Goal: Transaction & Acquisition: Book appointment/travel/reservation

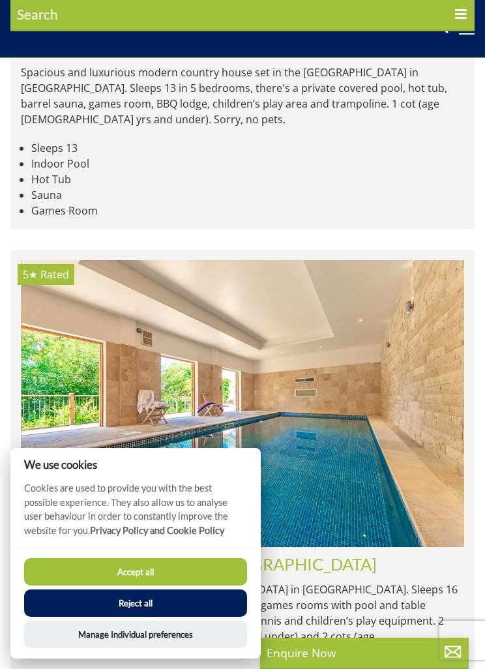
scroll to position [0, 444]
click at [121, 617] on button "Reject all" at bounding box center [135, 603] width 223 height 27
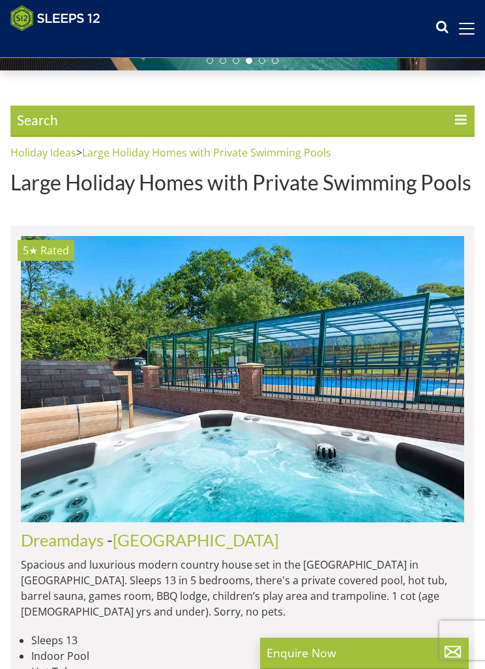
scroll to position [289, 0]
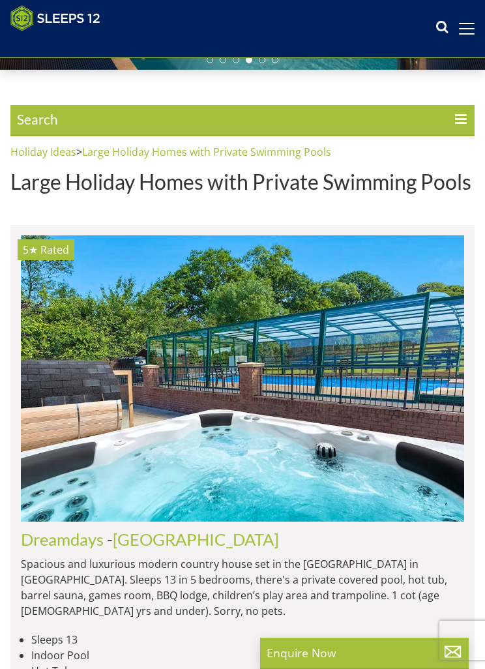
click at [463, 28] on span at bounding box center [467, 28] width 16 height 1
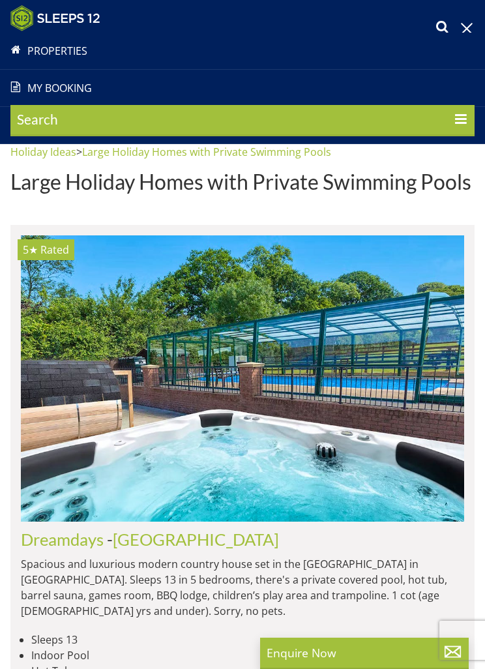
click at [448, 118] on span "Search" at bounding box center [242, 120] width 465 height 31
click at [0, 0] on input "Search" at bounding box center [0, 0] width 0 height 0
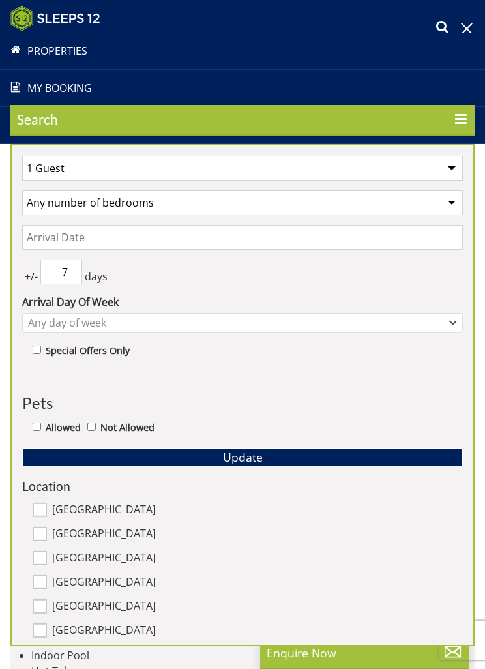
click at [449, 163] on select "1 Guest 2 Guests 3 Guests 4 Guests 5 Guests 6 Guests 7 Guests 8 Guests 9 Guests…" at bounding box center [242, 168] width 441 height 25
select select "11"
click at [451, 204] on select "Any number of bedrooms 4 Bedrooms 5 Bedrooms 6 Bedrooms 7 Bedrooms 8 Bedrooms 9…" at bounding box center [242, 203] width 441 height 25
select select "5"
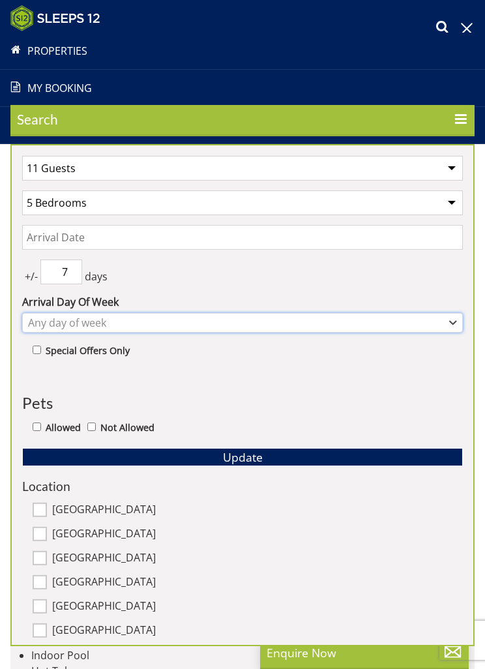
click at [443, 320] on div "Any day of week" at bounding box center [235, 323] width 421 height 14
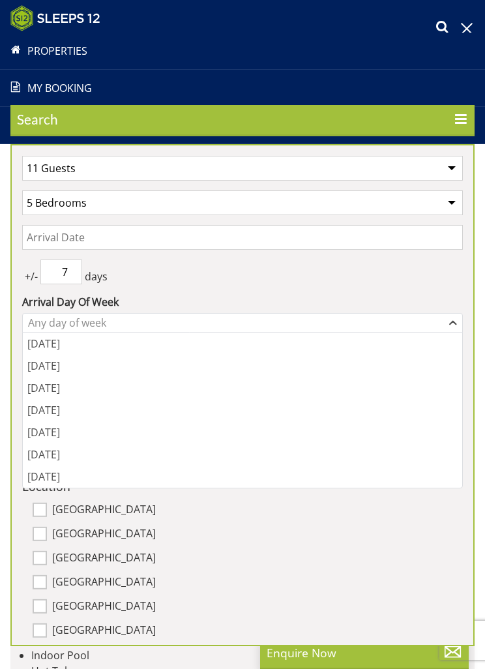
click at [204, 279] on div "+/- 7 days" at bounding box center [242, 272] width 441 height 25
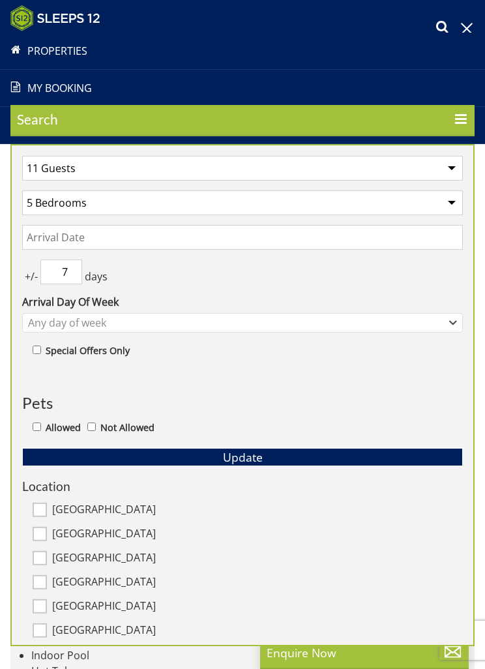
click at [50, 239] on input "Date" at bounding box center [242, 237] width 441 height 25
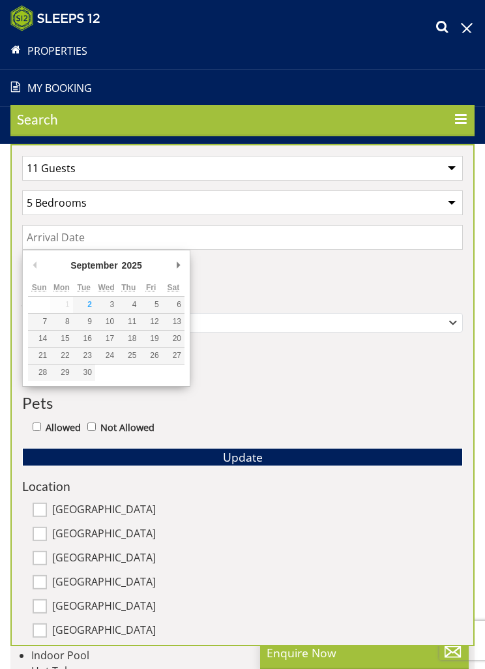
scroll to position [288, 0]
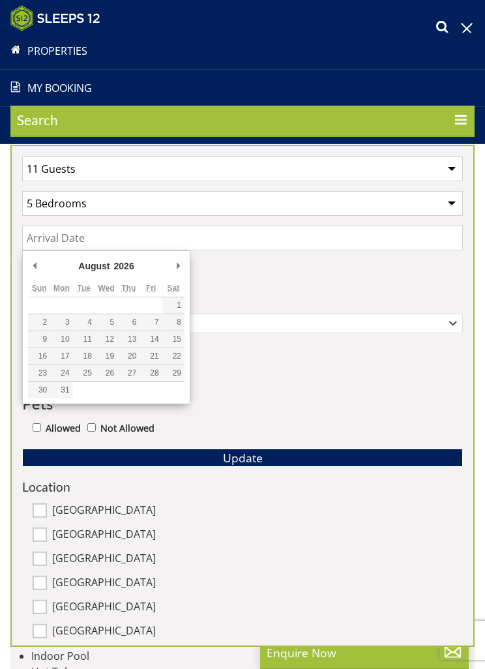
click at [103, 262] on select "January February March April May June July August September October November De…" at bounding box center [107, 266] width 62 height 13
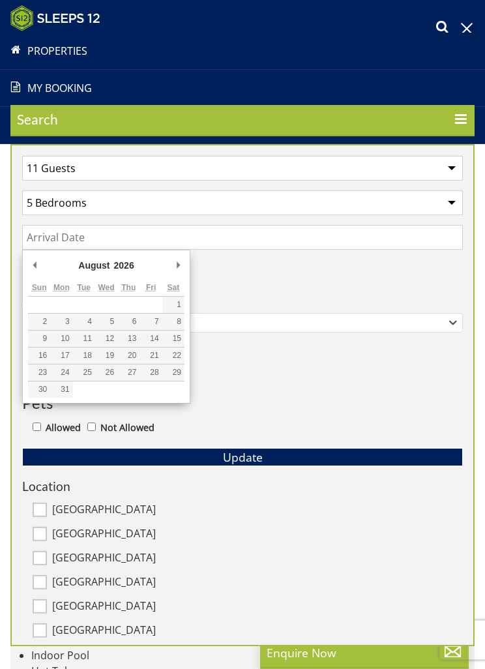
scroll to position [289, 0]
type input "[DATE]"
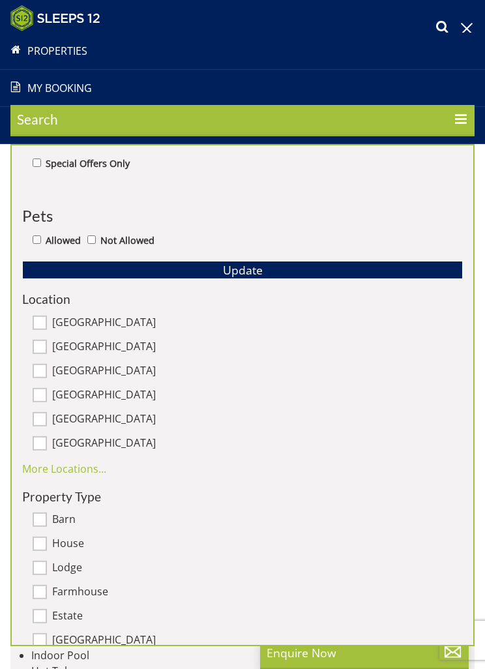
scroll to position [187, 0]
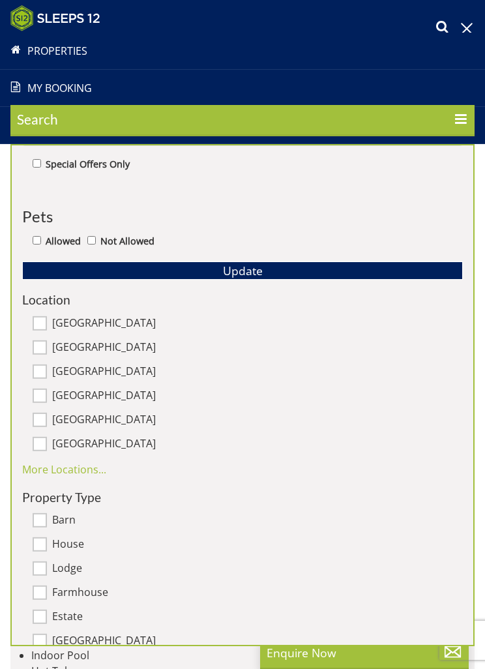
click at [41, 346] on input "[GEOGRAPHIC_DATA]" at bounding box center [40, 347] width 14 height 14
checkbox input "true"
click at [40, 320] on input "[GEOGRAPHIC_DATA]" at bounding box center [40, 323] width 14 height 14
checkbox input "true"
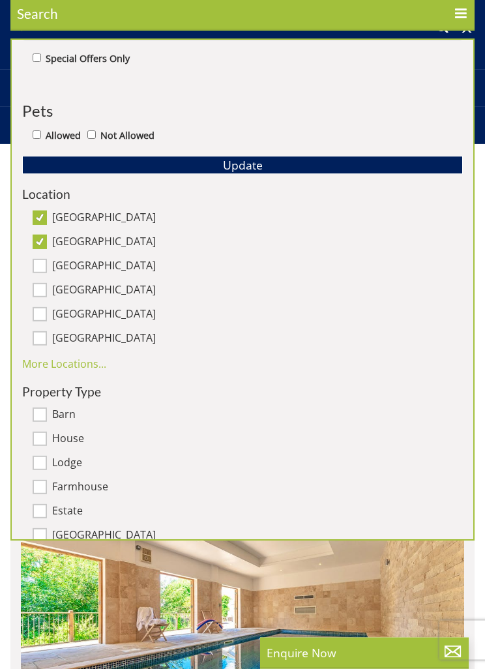
scroll to position [564, 0]
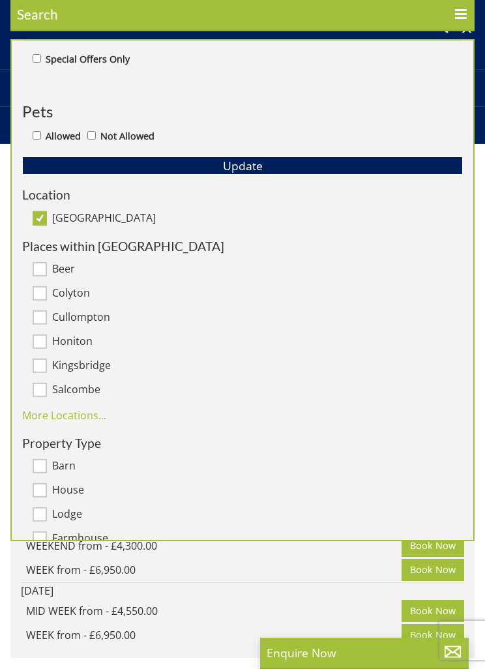
click at [45, 414] on link "More Locations..." at bounding box center [64, 415] width 84 height 14
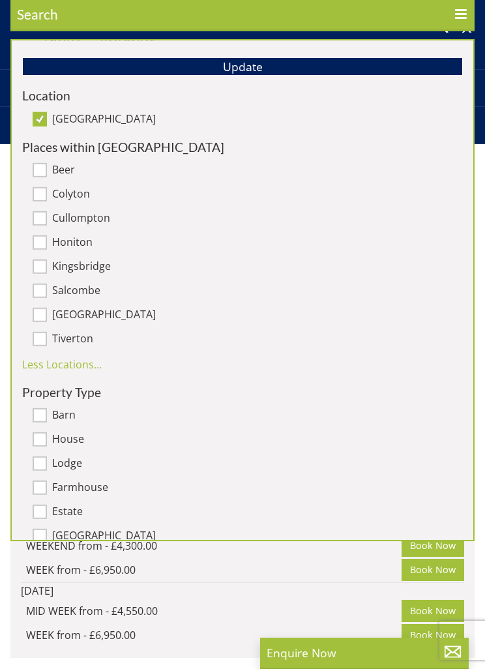
scroll to position [286, 0]
click at [228, 62] on span "Update" at bounding box center [243, 67] width 40 height 16
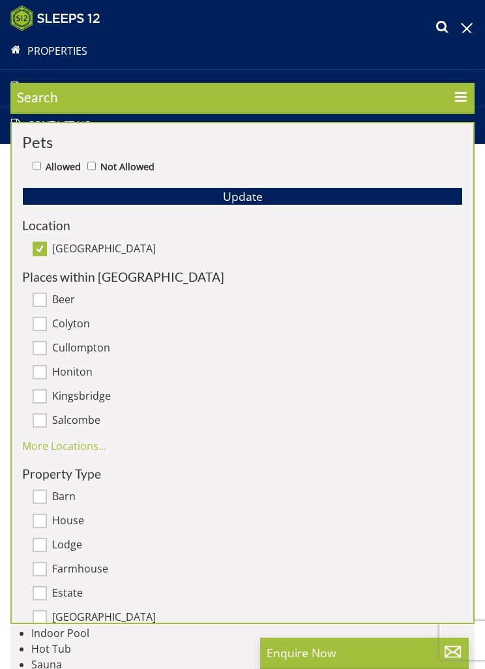
scroll to position [237, 0]
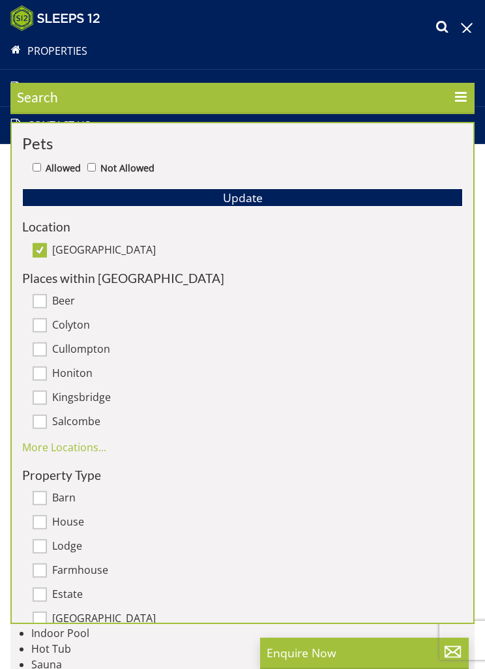
click at [179, 108] on span "Search" at bounding box center [242, 98] width 465 height 31
click at [0, 0] on input "Search" at bounding box center [0, 0] width 0 height 0
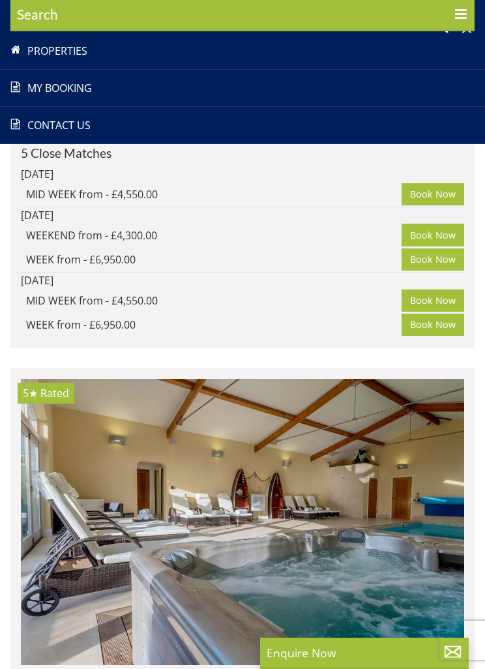
scroll to position [877, 0]
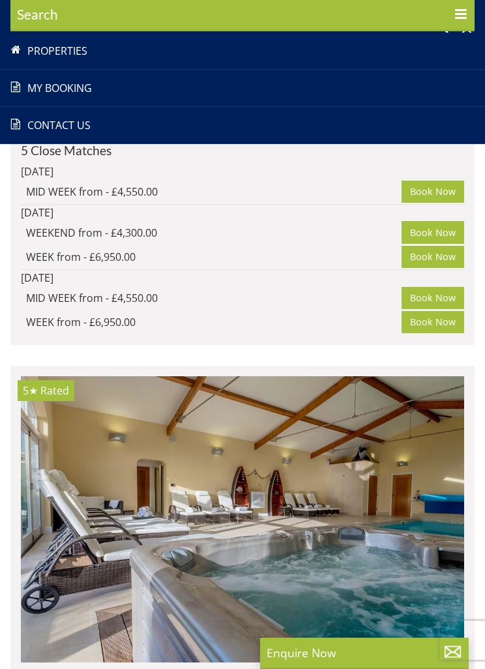
click at [86, 514] on img at bounding box center [243, 519] width 444 height 286
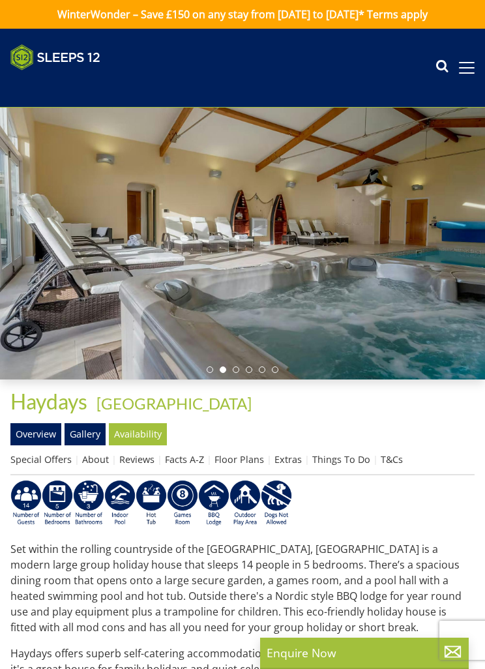
click at [232, 374] on div at bounding box center [242, 244] width 485 height 272
click at [224, 366] on div at bounding box center [242, 244] width 485 height 272
click at [260, 361] on div at bounding box center [242, 244] width 485 height 272
click at [208, 363] on div at bounding box center [242, 244] width 485 height 272
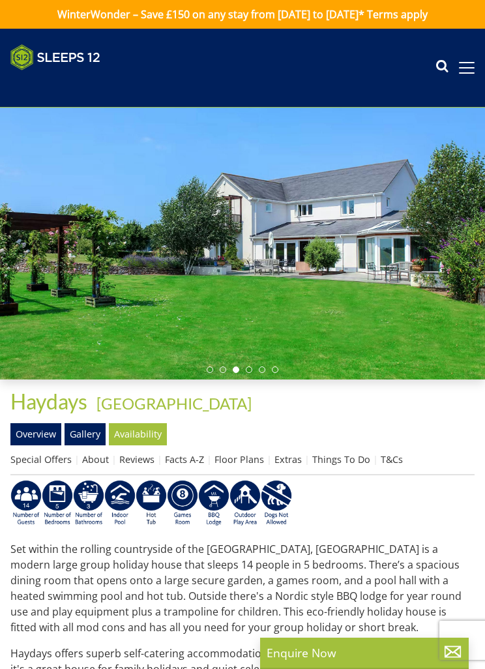
select select "11"
select select "5"
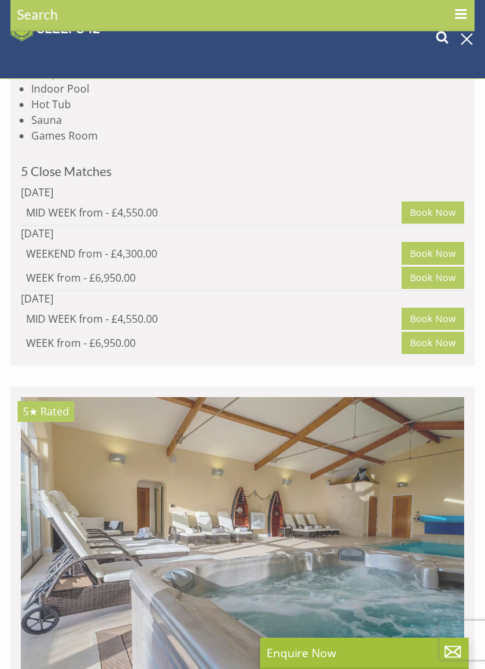
scroll to position [0, 8429]
